Goal: Information Seeking & Learning: Learn about a topic

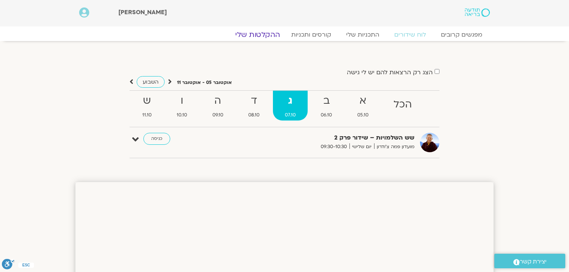
click at [265, 35] on link "ההקלטות שלי" at bounding box center [257, 34] width 63 height 9
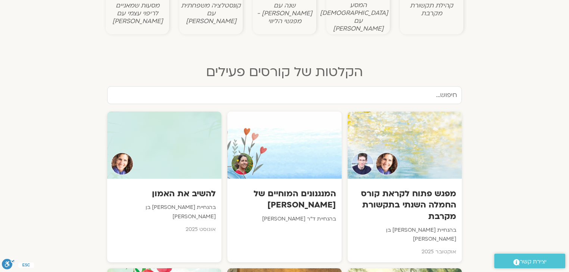
scroll to position [329, 0]
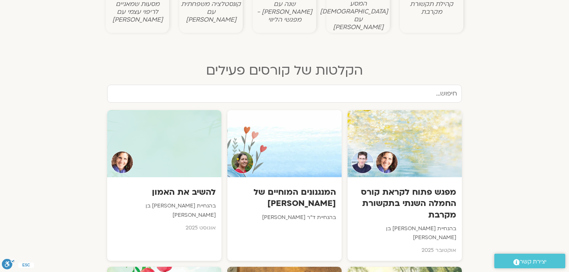
click at [415, 87] on input "text" at bounding box center [284, 94] width 355 height 18
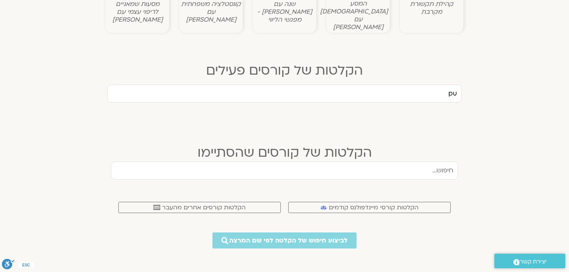
type input "p"
type input "פוקוס"
click at [449, 162] on input "text" at bounding box center [284, 171] width 347 height 18
type input "פוקוס"
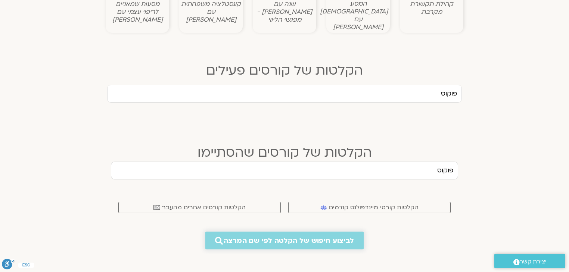
click at [329, 237] on span "לביצוע חיפוש של הקלטה לפי שם המרצה" at bounding box center [289, 241] width 130 height 8
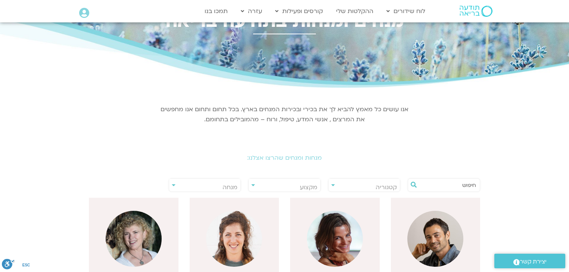
scroll to position [90, 0]
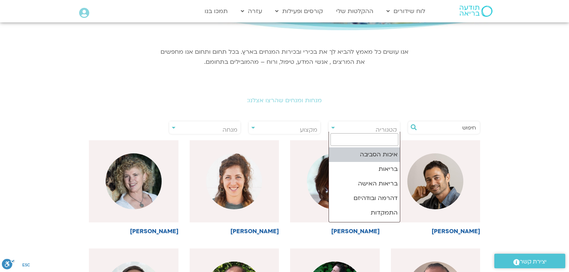
click at [386, 129] on span "קטגוריה" at bounding box center [386, 130] width 21 height 8
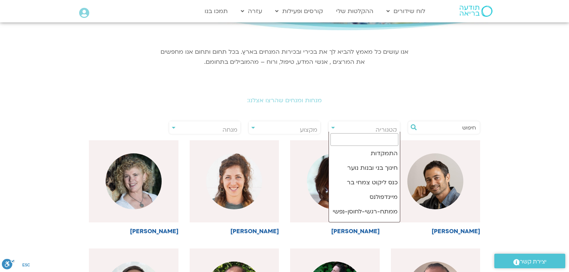
scroll to position [60, 0]
select select "**"
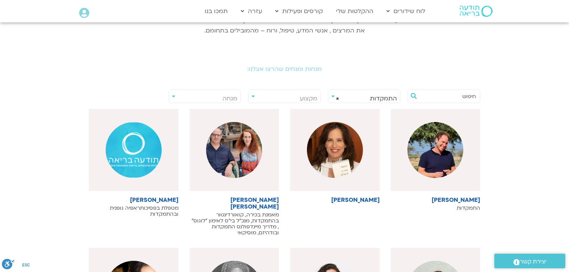
scroll to position [209, 0]
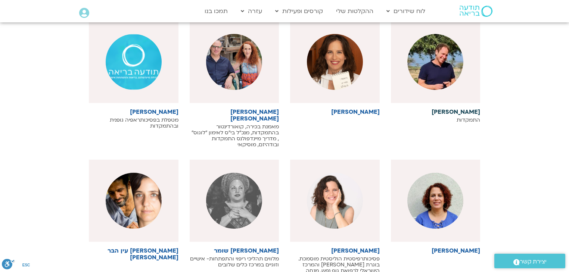
click at [461, 111] on h6 "[PERSON_NAME]" at bounding box center [436, 112] width 90 height 7
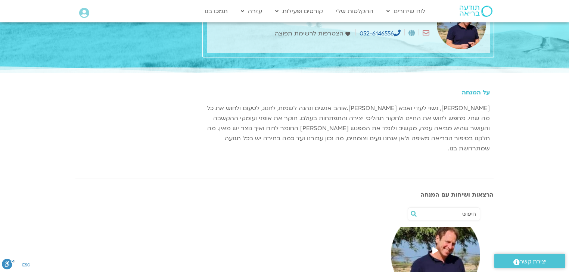
scroll to position [120, 0]
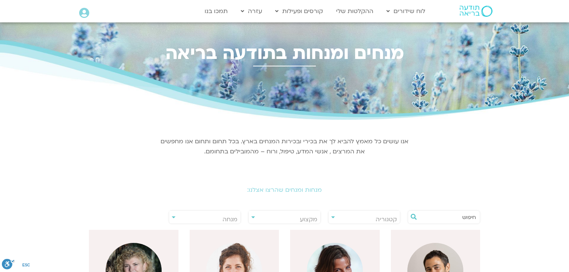
select select "**"
click at [368, 218] on span "קטגוריה" at bounding box center [365, 219] width 72 height 17
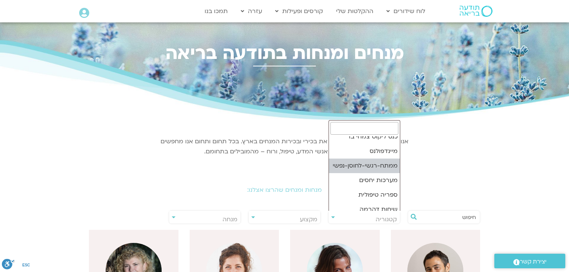
scroll to position [34, 0]
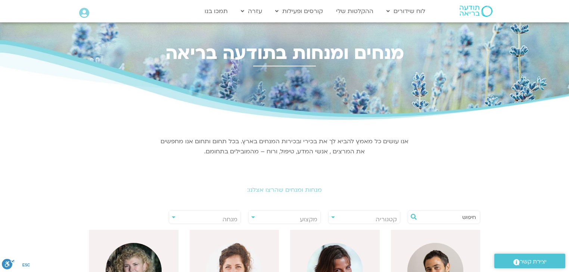
click at [305, 218] on span "מקצוע" at bounding box center [309, 220] width 18 height 8
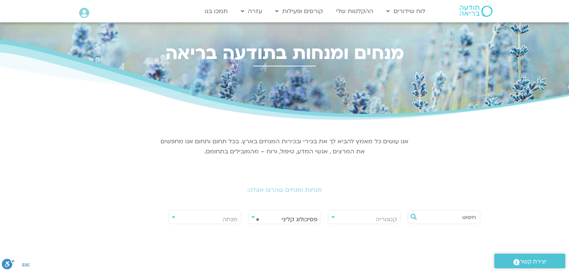
scroll to position [90, 0]
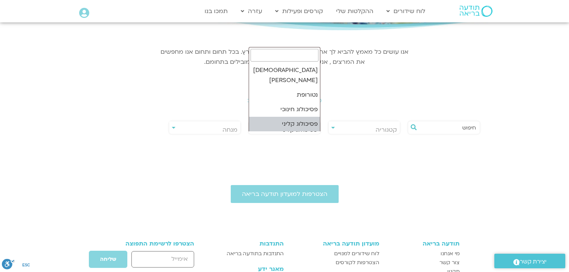
click at [298, 127] on span "× פסיכולוג קליני" at bounding box center [285, 129] width 72 height 17
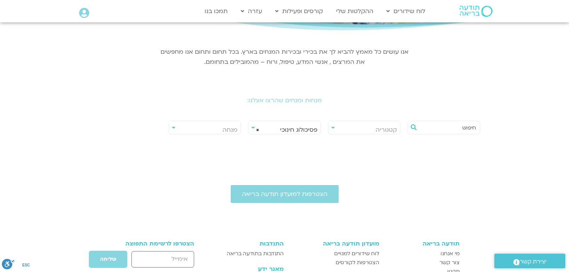
click at [307, 130] on span "× פסיכולוג חינוכי" at bounding box center [285, 129] width 72 height 17
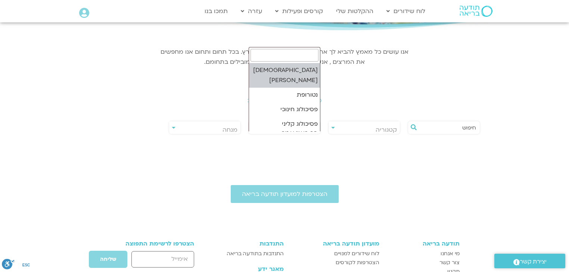
select select "***"
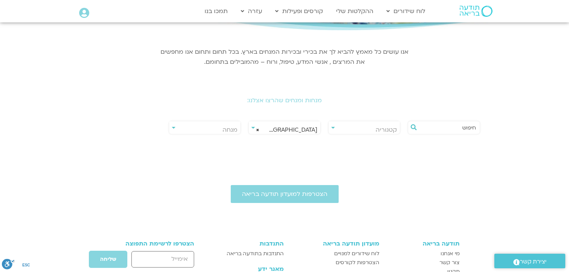
click at [305, 130] on span "× הרבליסט קליני" at bounding box center [285, 129] width 72 height 17
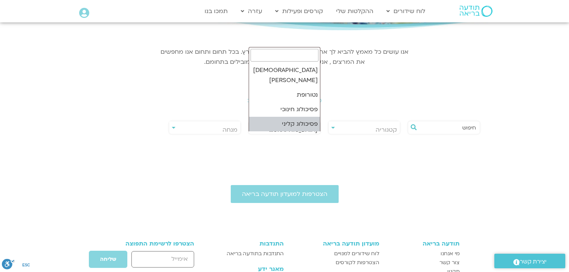
select select
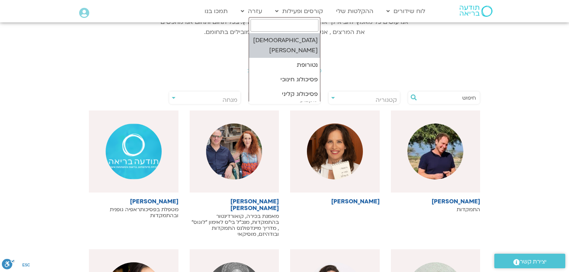
scroll to position [0, 0]
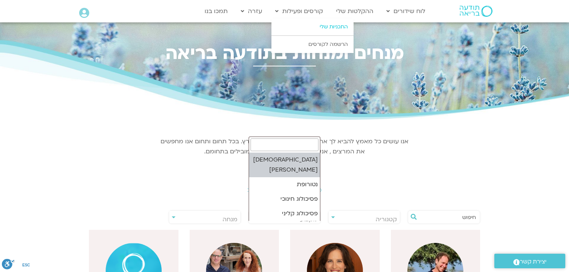
click at [328, 26] on link "התכניות שלי" at bounding box center [313, 26] width 82 height 17
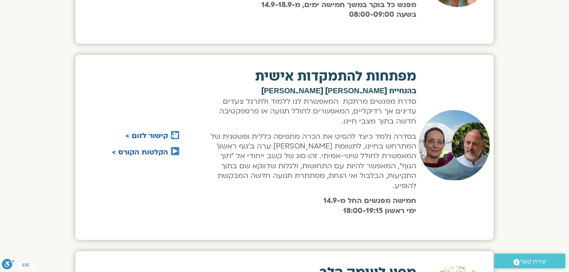
scroll to position [747, 0]
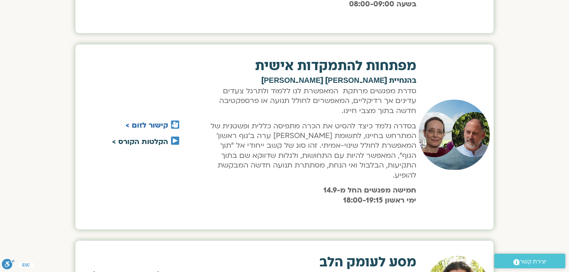
click at [154, 139] on link "הקלטות הקורס >" at bounding box center [140, 142] width 56 height 10
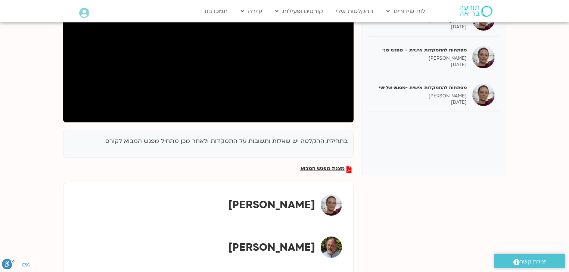
scroll to position [179, 0]
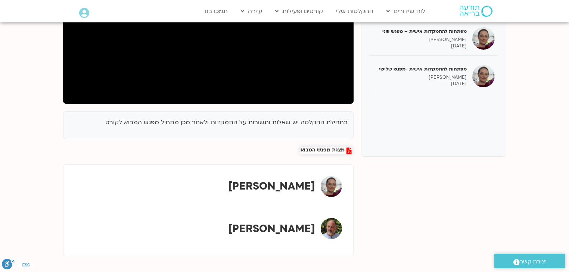
click at [320, 148] on span "מצגת מפגש המבוא" at bounding box center [323, 151] width 44 height 7
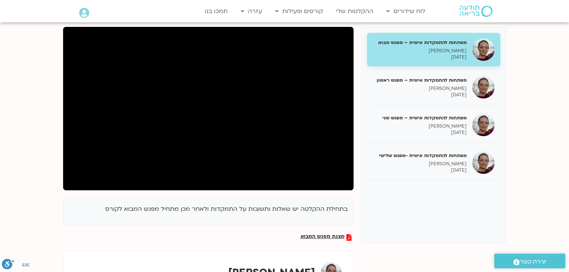
scroll to position [60, 0]
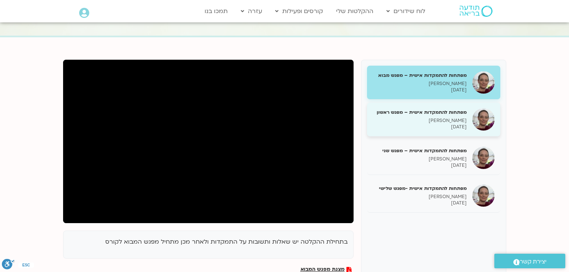
click at [440, 112] on h5 "מפתחות להתמקדות אישית – מפגש ראשון" at bounding box center [420, 112] width 94 height 7
